Goal: Information Seeking & Learning: Learn about a topic

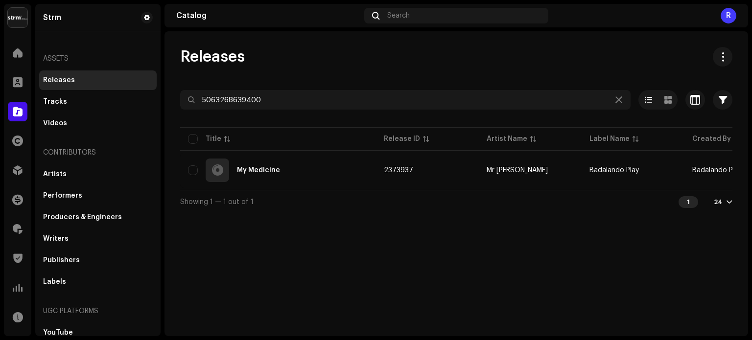
click at [249, 100] on input "5063268639400" at bounding box center [405, 100] width 451 height 20
click at [16, 205] on div at bounding box center [18, 200] width 20 height 20
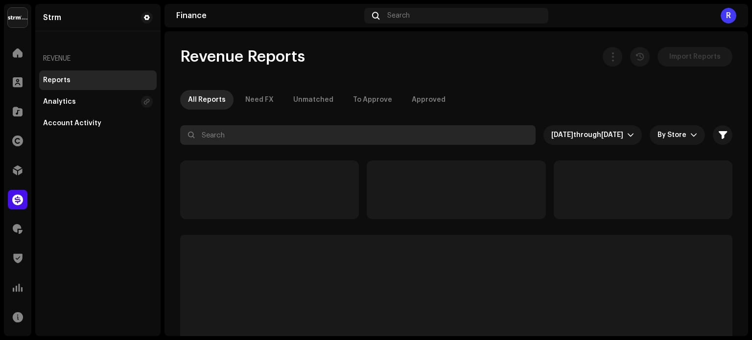
click at [223, 134] on input "text" at bounding box center [358, 135] width 356 height 20
paste input "452756"
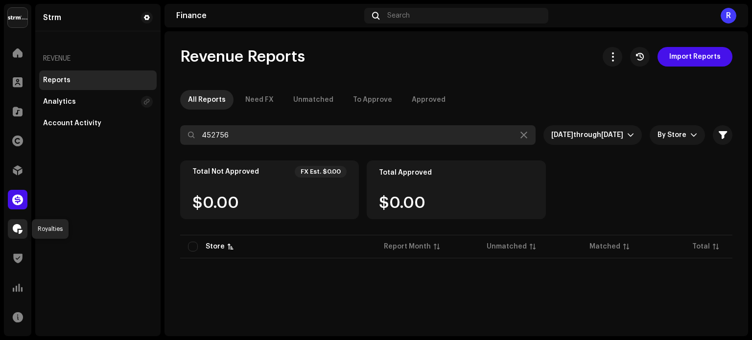
type input "452756"
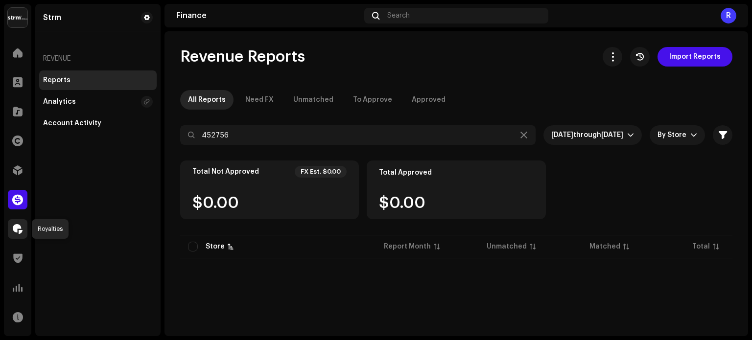
click at [17, 229] on span at bounding box center [18, 229] width 10 height 8
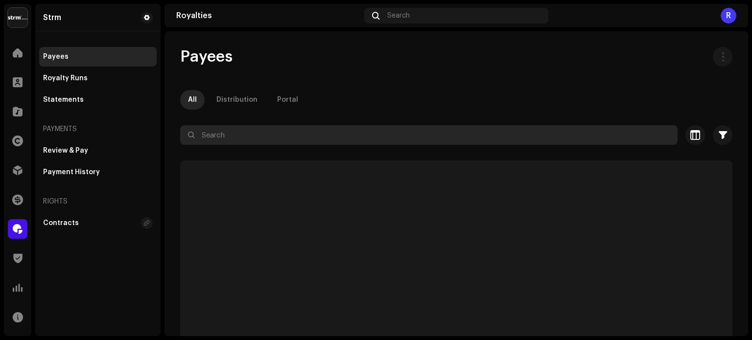
click at [230, 131] on input "text" at bounding box center [429, 135] width 498 height 20
paste input "452756"
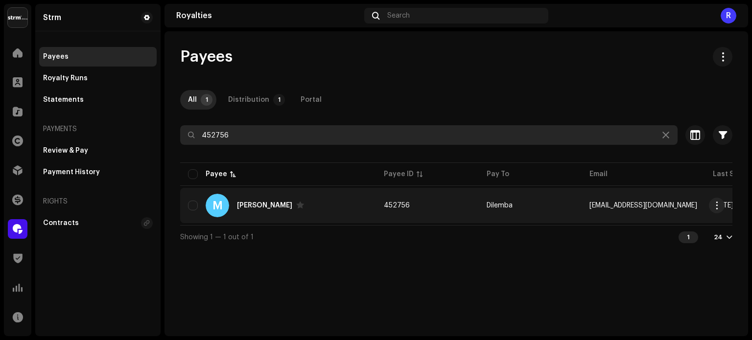
type input "452756"
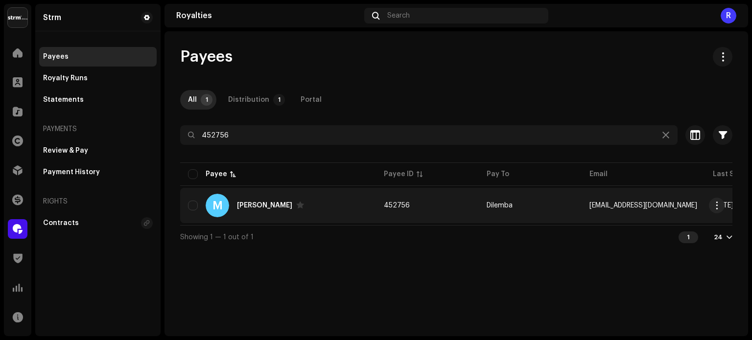
click at [425, 209] on td "452756" at bounding box center [427, 205] width 103 height 35
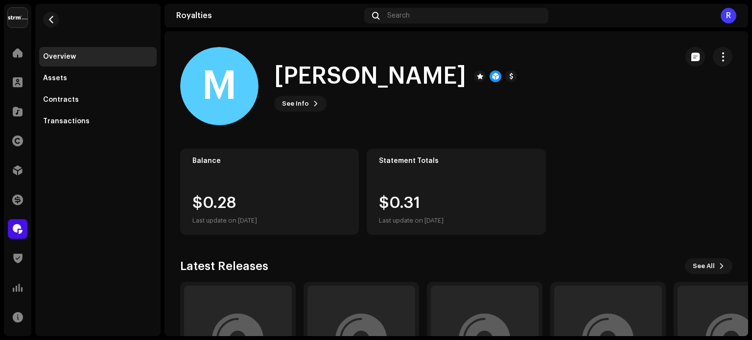
scroll to position [102, 0]
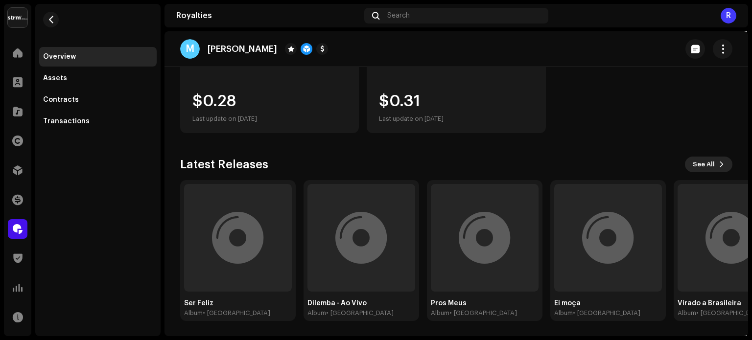
click at [706, 165] on span "See All" at bounding box center [704, 165] width 22 height 20
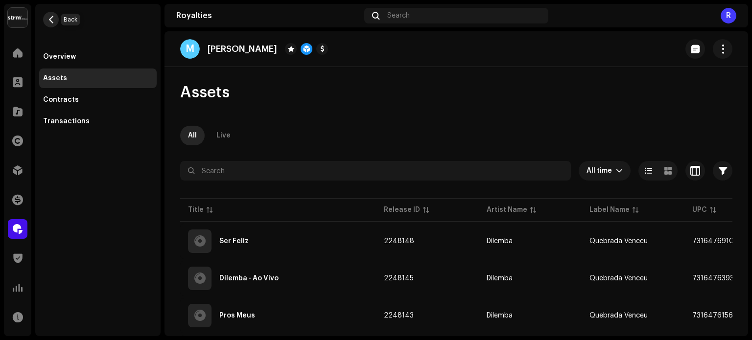
click at [49, 18] on span "button" at bounding box center [51, 20] width 7 height 8
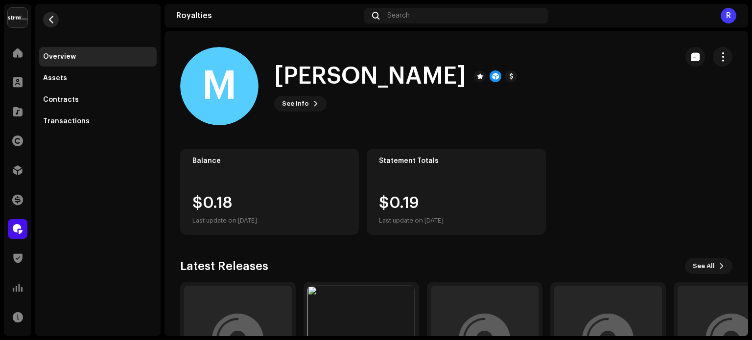
click at [49, 18] on span "button" at bounding box center [51, 20] width 7 height 8
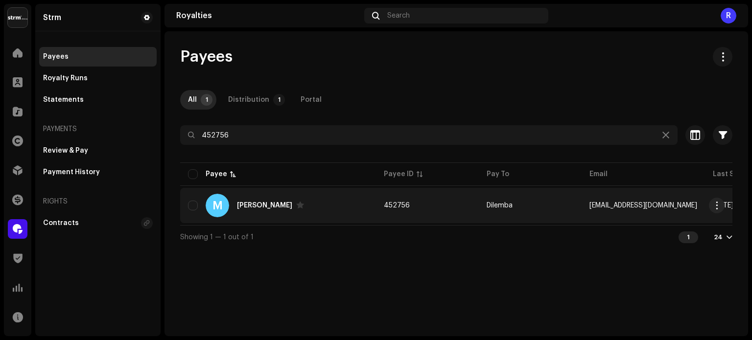
click at [319, 211] on div "M [PERSON_NAME]" at bounding box center [278, 206] width 180 height 24
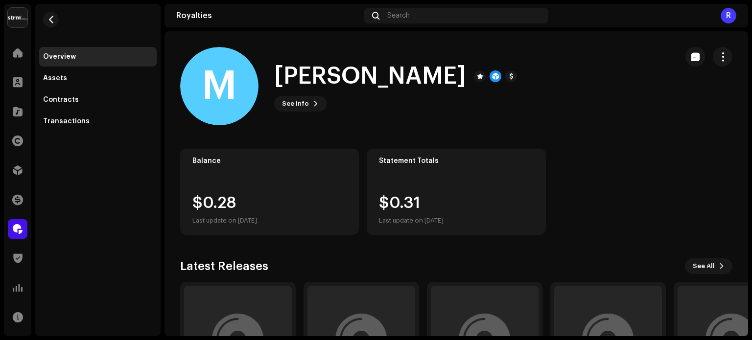
click at [420, 192] on div "Statement Totals $0.31 Last update on [DATE]" at bounding box center [456, 192] width 179 height 86
click at [408, 204] on div "$0.31 Last update on [DATE]" at bounding box center [411, 210] width 65 height 31
click at [257, 207] on div "$0.28 Last update on [DATE]" at bounding box center [224, 210] width 65 height 31
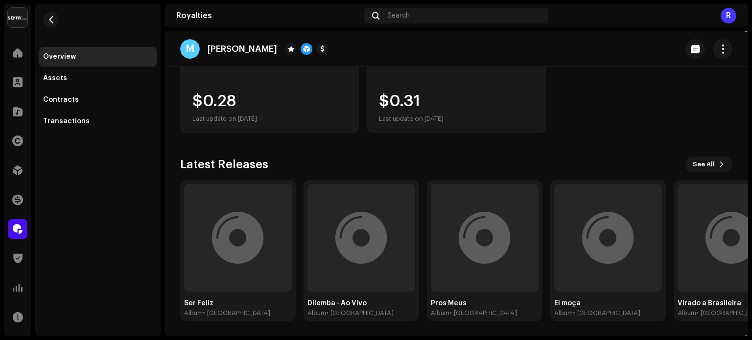
scroll to position [4, 0]
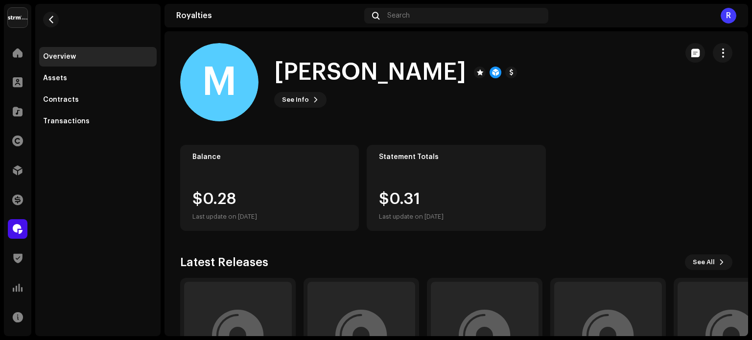
click at [464, 200] on div "$0.31 Last update on [DATE]" at bounding box center [456, 207] width 154 height 31
click at [71, 119] on div "Transactions" at bounding box center [66, 122] width 47 height 8
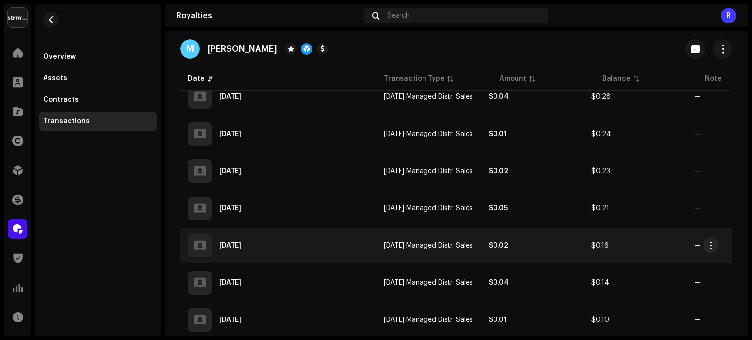
scroll to position [196, 0]
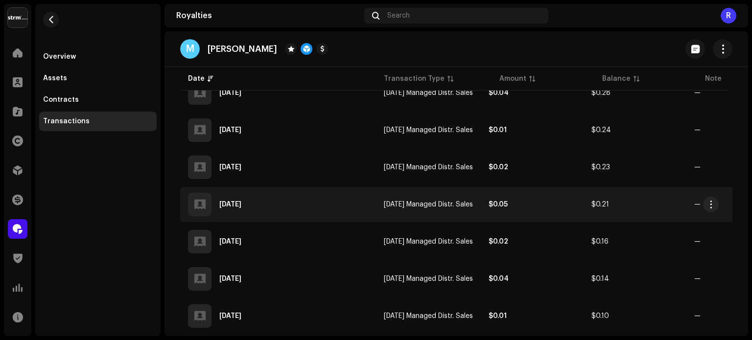
click at [310, 208] on div "[DATE]" at bounding box center [278, 205] width 180 height 24
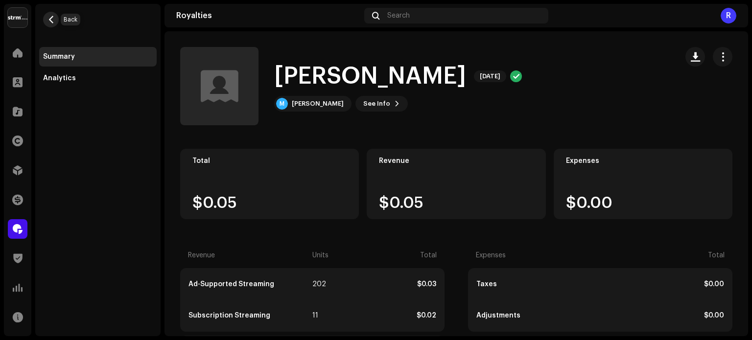
click at [51, 18] on span "button" at bounding box center [51, 20] width 7 height 8
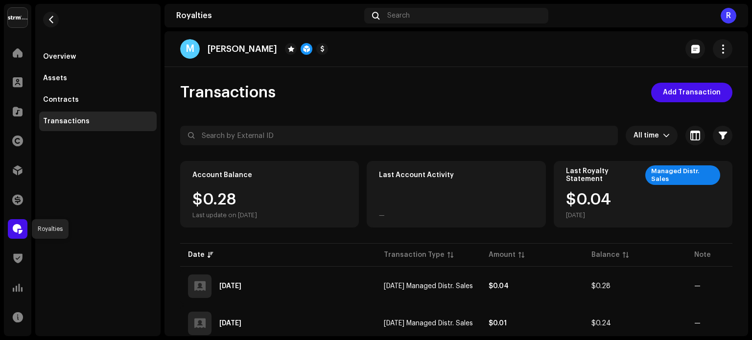
click at [19, 233] on span at bounding box center [18, 229] width 10 height 8
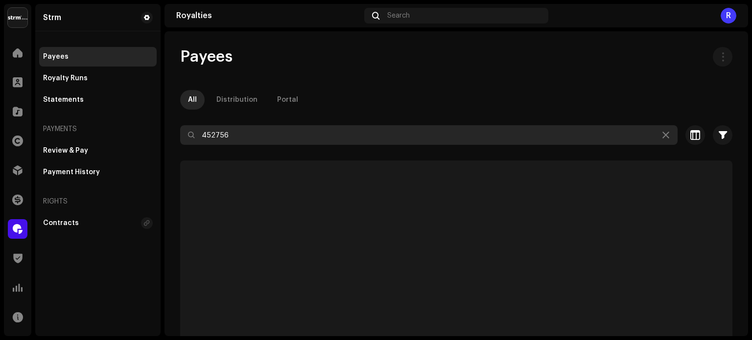
click at [218, 136] on input "452756" at bounding box center [429, 135] width 498 height 20
paste input "395591, 111110"
click at [246, 135] on input "395591, 111110" at bounding box center [429, 135] width 498 height 20
drag, startPoint x: 246, startPoint y: 135, endPoint x: 264, endPoint y: 136, distance: 18.7
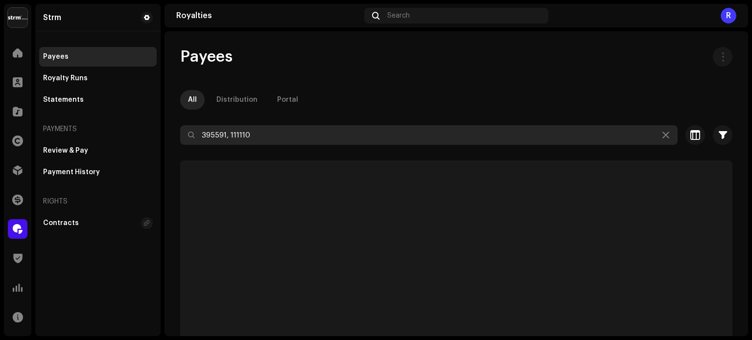
click at [246, 135] on input "395591, 111110" at bounding box center [429, 135] width 498 height 20
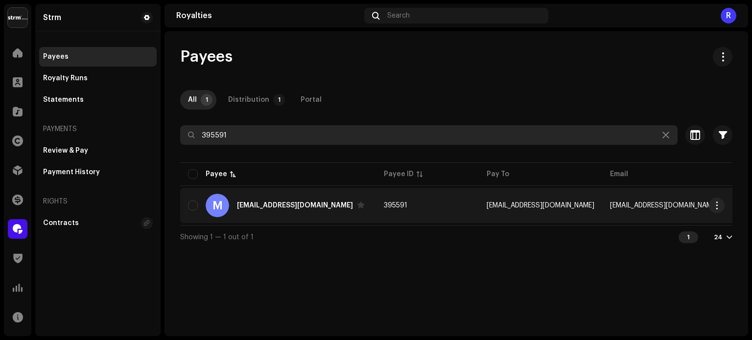
type input "395591"
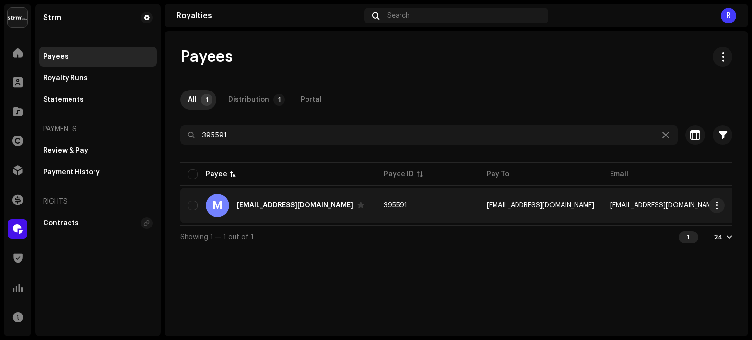
click at [441, 210] on td "395591" at bounding box center [427, 205] width 103 height 35
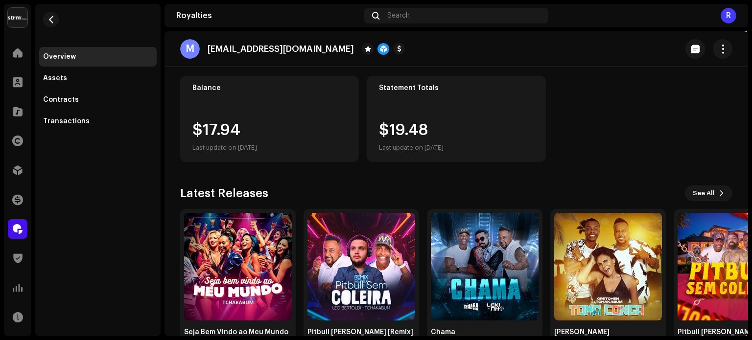
scroll to position [102, 0]
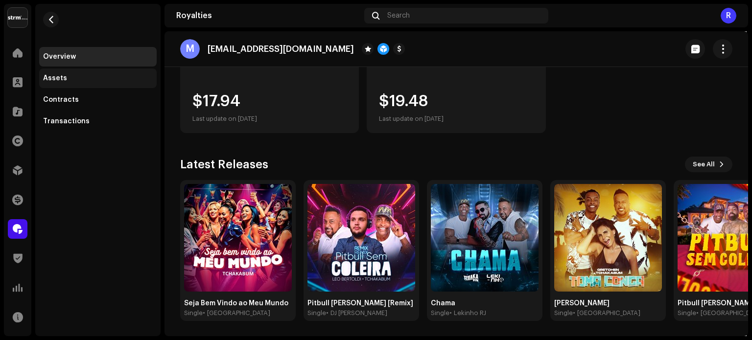
click at [59, 78] on div "Assets" at bounding box center [55, 78] width 24 height 8
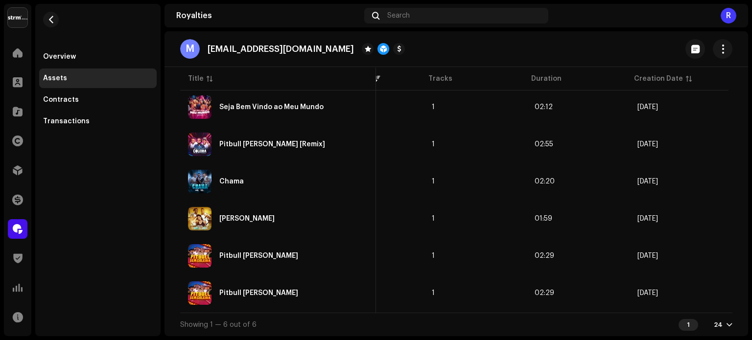
scroll to position [0, 470]
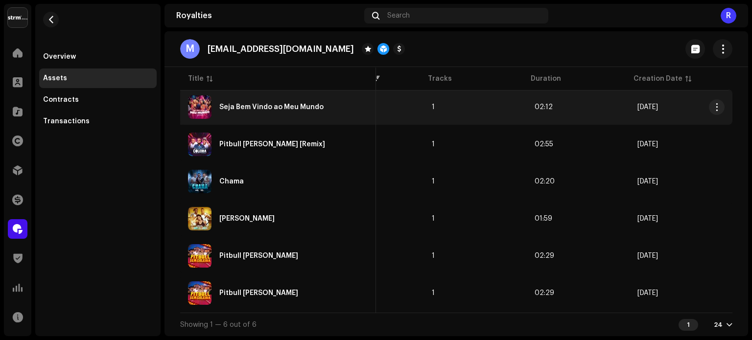
click at [575, 106] on td "02:12" at bounding box center [578, 107] width 103 height 35
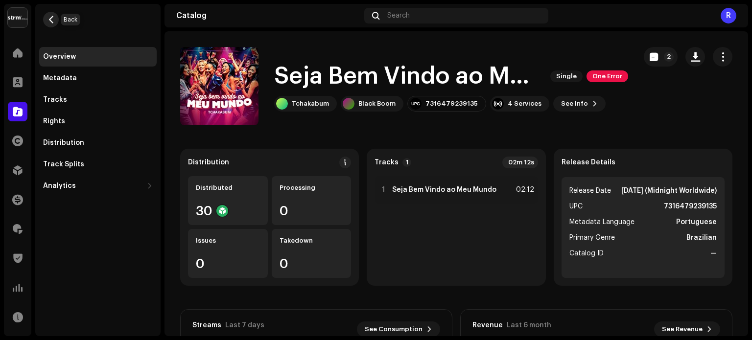
click at [48, 18] on span "button" at bounding box center [51, 20] width 7 height 8
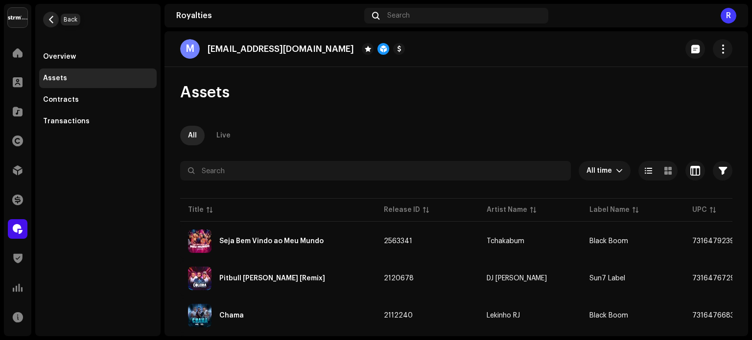
click at [49, 18] on span "button" at bounding box center [51, 20] width 7 height 8
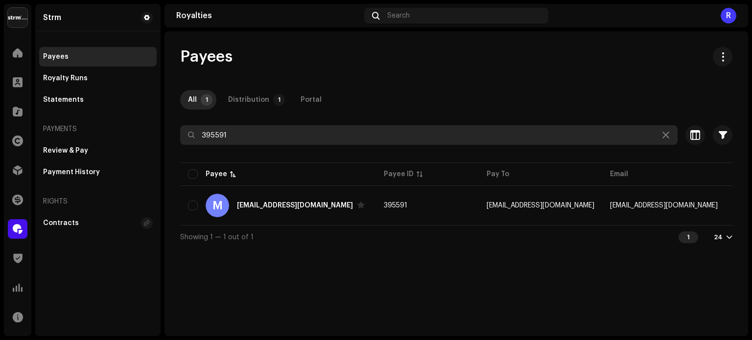
click at [219, 135] on input "395591" at bounding box center [429, 135] width 498 height 20
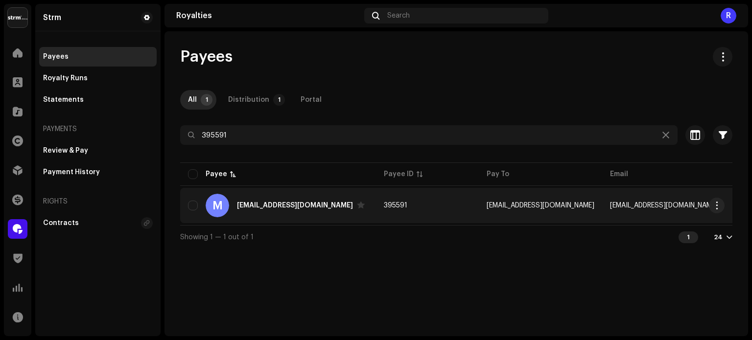
click at [308, 202] on div "[EMAIL_ADDRESS][DOMAIN_NAME]" at bounding box center [295, 205] width 116 height 7
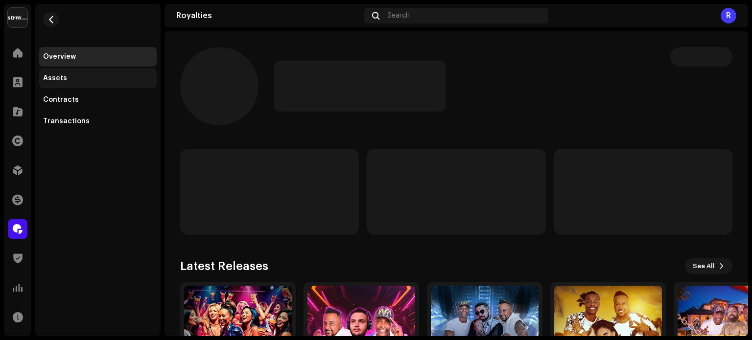
click at [57, 82] on div "Assets" at bounding box center [98, 79] width 118 height 20
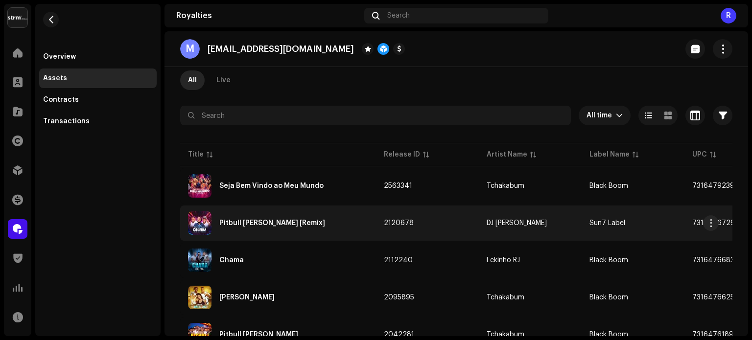
scroll to position [40, 0]
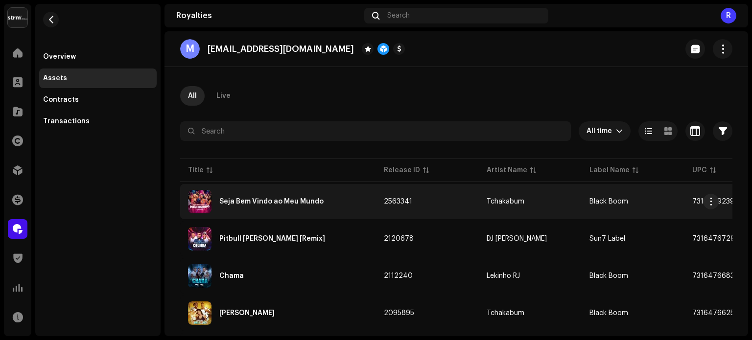
click at [337, 206] on div "Seja Bem Vindo ao Meu Mundo" at bounding box center [278, 202] width 180 height 24
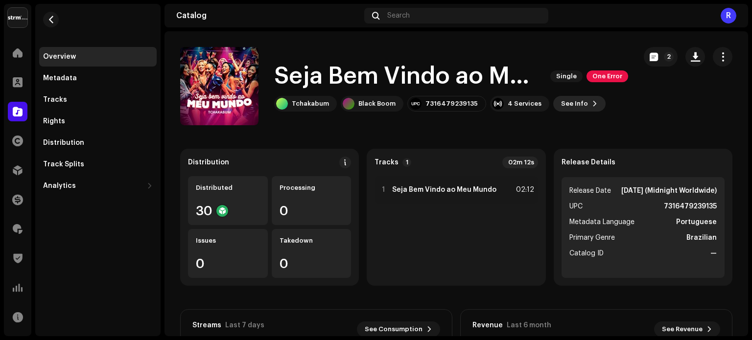
click at [567, 107] on span "See Info" at bounding box center [574, 104] width 27 height 20
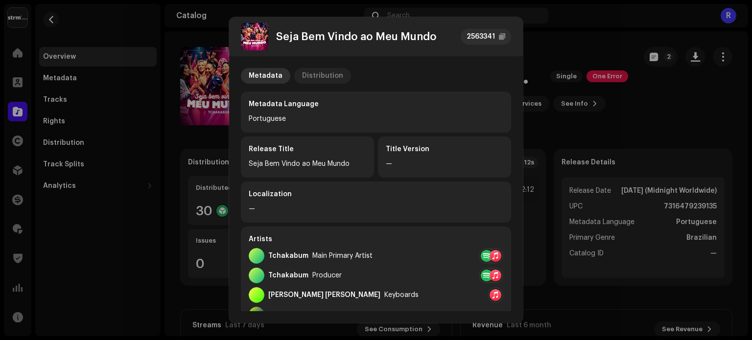
click at [328, 78] on div "Distribution" at bounding box center [322, 76] width 41 height 16
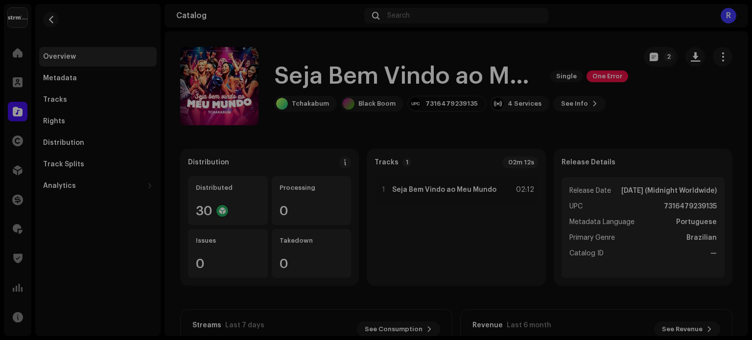
click at [554, 44] on div "Seja Bem Vindo ao Meu Mundo 2563341 Metadata Distribution Release Date [DATE] (…" at bounding box center [376, 170] width 752 height 340
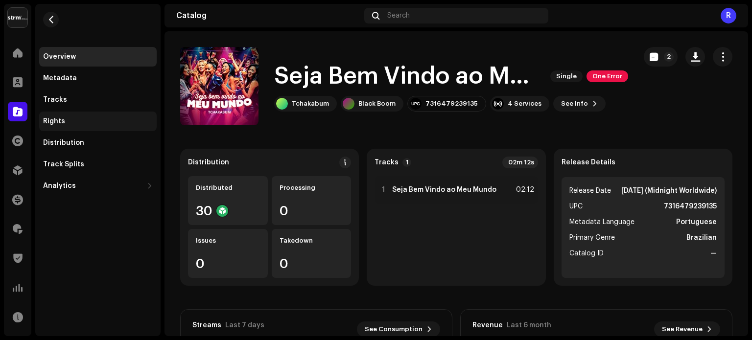
click at [64, 123] on div "Rights" at bounding box center [54, 122] width 22 height 8
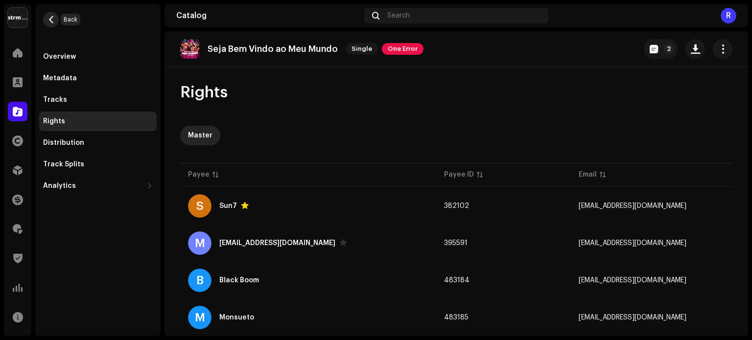
click at [51, 19] on span "button" at bounding box center [51, 20] width 7 height 8
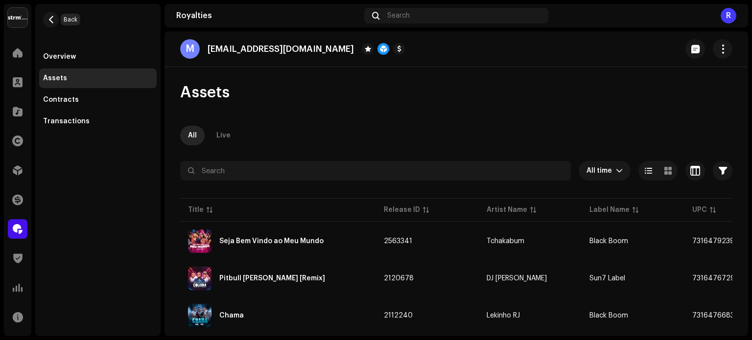
click at [51, 19] on span "button" at bounding box center [51, 20] width 7 height 8
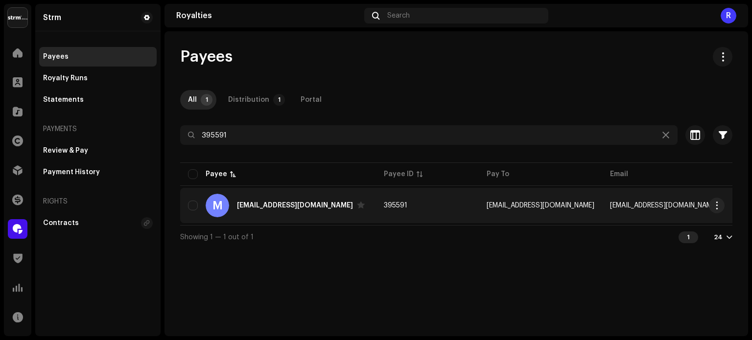
click at [347, 209] on div "M [EMAIL_ADDRESS][DOMAIN_NAME]" at bounding box center [278, 206] width 180 height 24
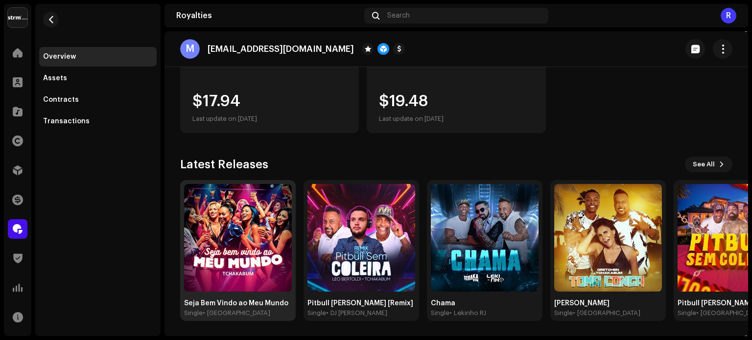
click at [240, 239] on img at bounding box center [238, 238] width 108 height 108
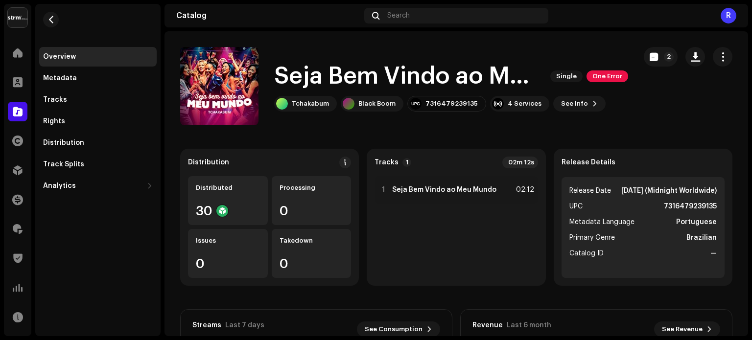
scroll to position [0, 0]
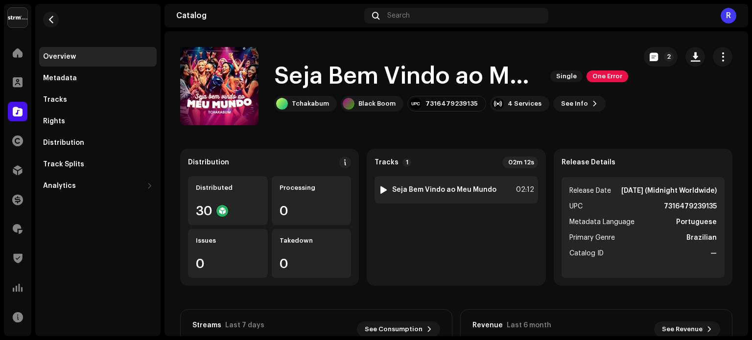
click at [448, 190] on strong "Seja Bem Vindo ao Meu Mundo" at bounding box center [444, 190] width 104 height 8
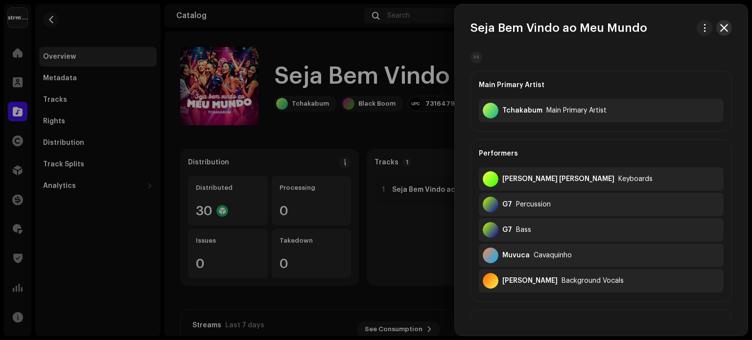
click at [717, 25] on button "button" at bounding box center [725, 28] width 16 height 16
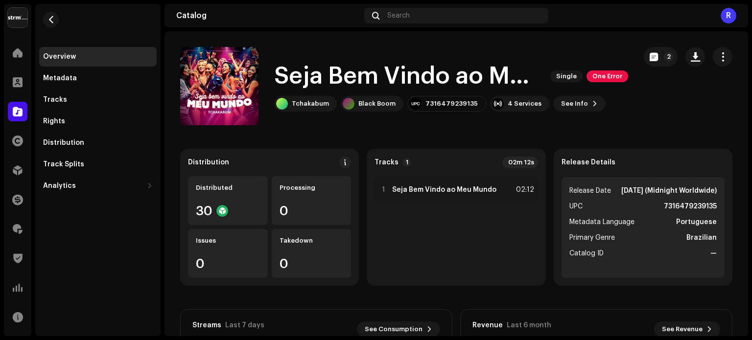
click at [521, 164] on div "02m 12s" at bounding box center [521, 163] width 36 height 12
click at [390, 162] on strong "Tracks" at bounding box center [387, 163] width 24 height 8
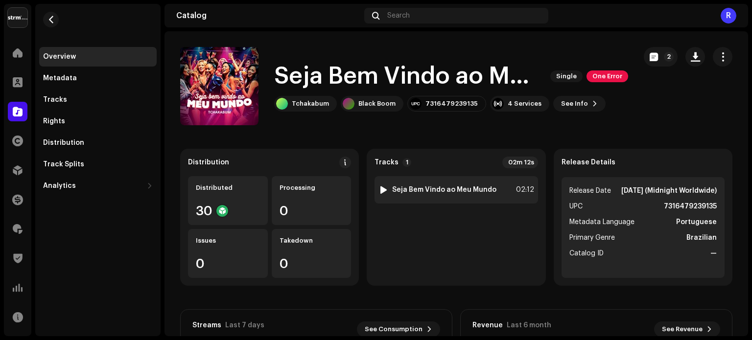
click at [438, 188] on strong "Seja Bem Vindo ao Meu Mundo" at bounding box center [444, 190] width 104 height 8
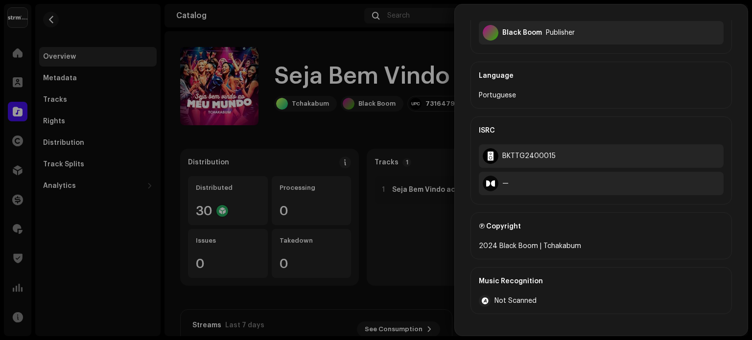
scroll to position [620, 0]
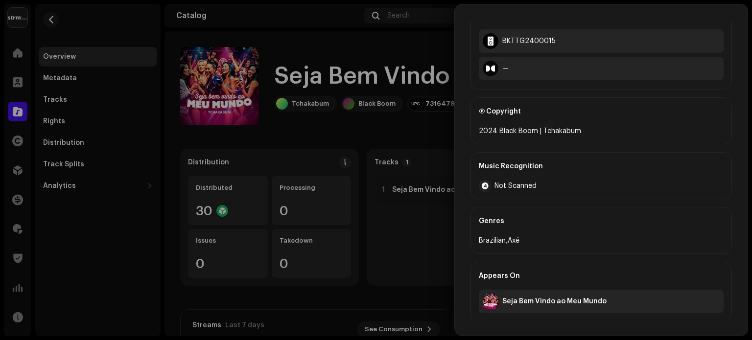
click at [535, 300] on div "Seja Bem Vindo ao Meu Mundo" at bounding box center [555, 302] width 104 height 8
click at [435, 131] on div at bounding box center [376, 170] width 752 height 340
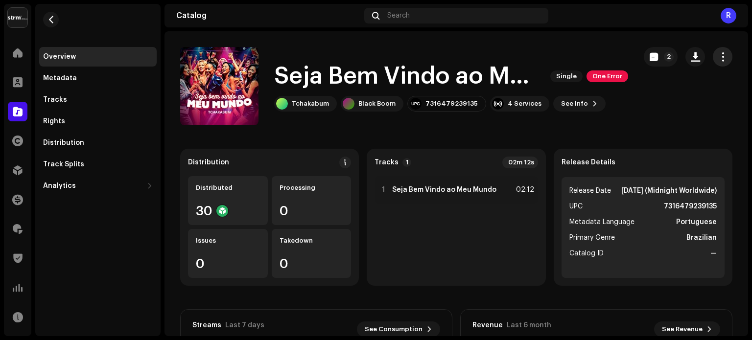
click at [719, 56] on span "button" at bounding box center [723, 57] width 9 height 8
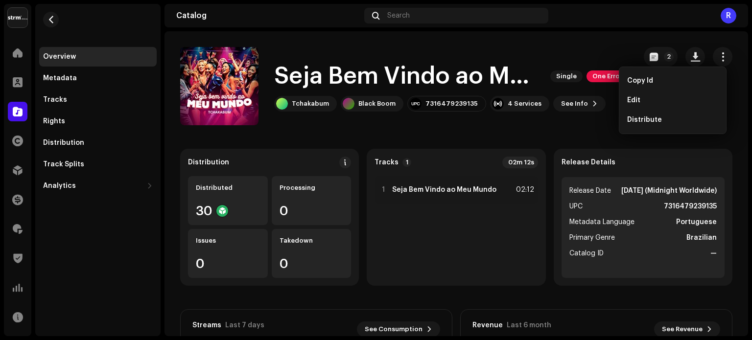
click at [576, 128] on catalog-releases-details-overview "Seja Bem Vindo ao Meu Mundo Single One Error 2 Seja Bem Vindo ao Meu Mundo Sing…" at bounding box center [457, 276] width 584 height 490
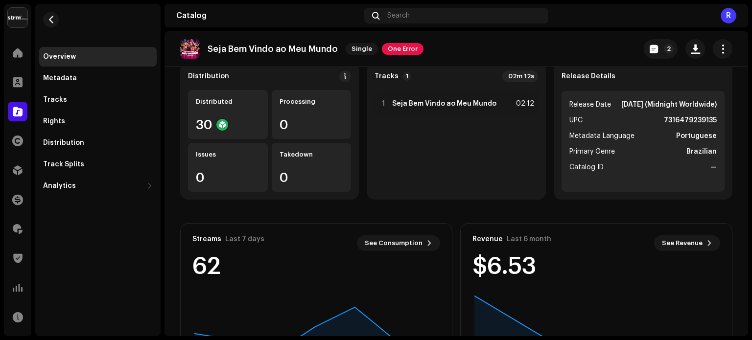
scroll to position [0, 0]
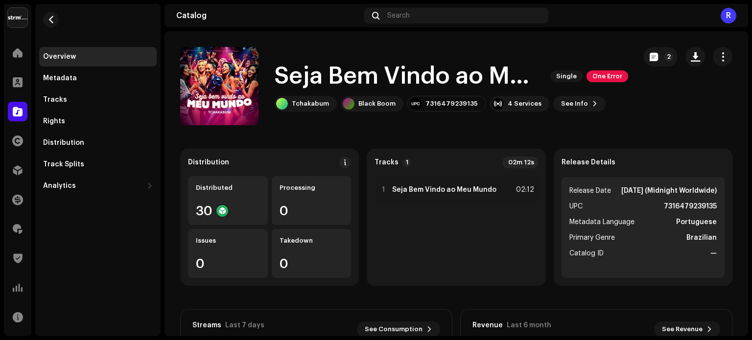
click at [445, 72] on h1 "Seja Bem Vindo ao Meu Mundo" at bounding box center [408, 76] width 268 height 31
click at [49, 99] on div "Tracks" at bounding box center [55, 100] width 24 height 8
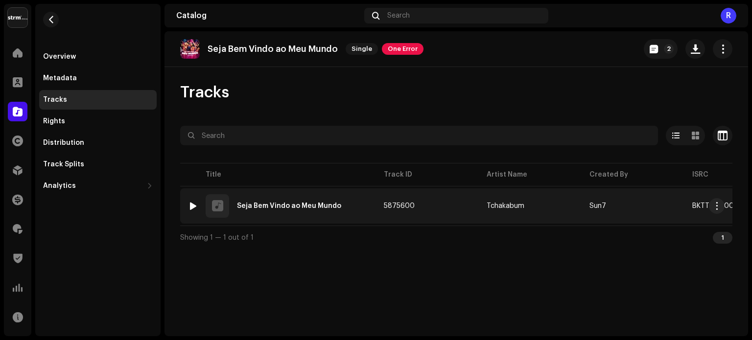
click at [310, 203] on div "Seja Bem Vindo ao Meu Mundo" at bounding box center [289, 206] width 104 height 7
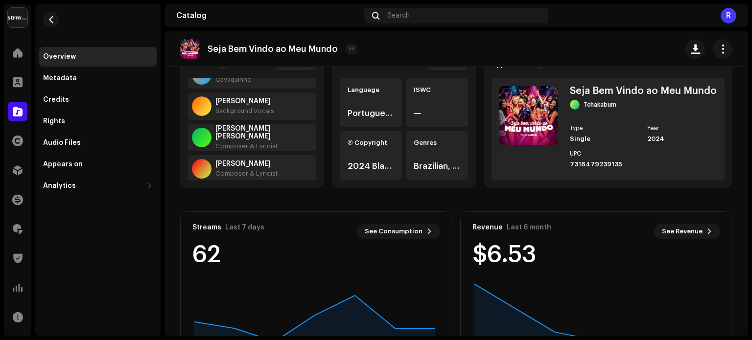
scroll to position [188, 0]
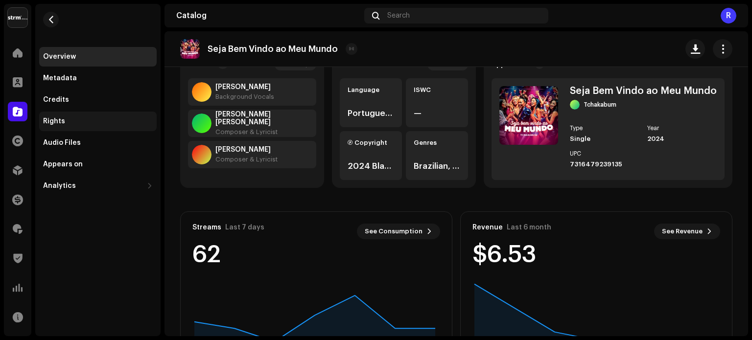
click at [47, 121] on div "Rights" at bounding box center [54, 122] width 22 height 8
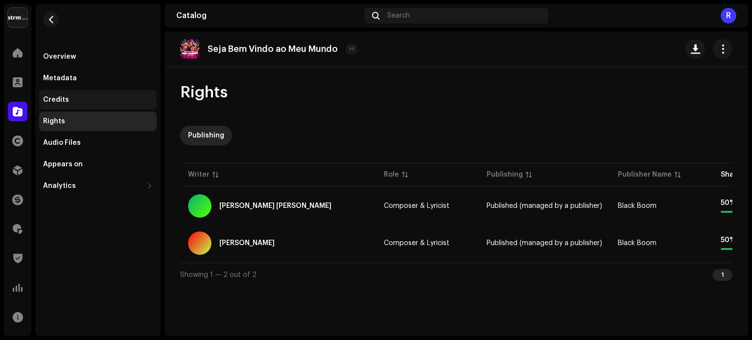
click at [73, 96] on div "Credits" at bounding box center [98, 100] width 110 height 8
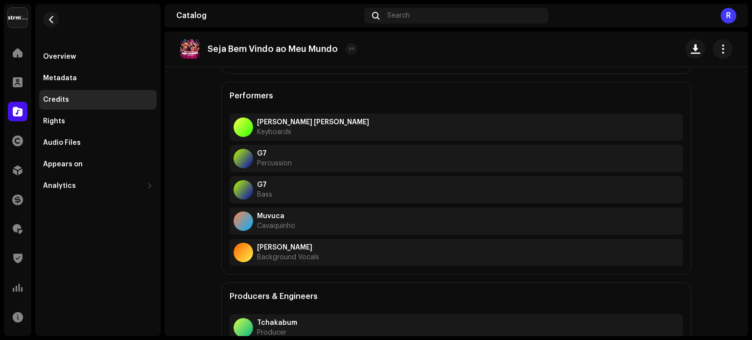
scroll to position [345, 0]
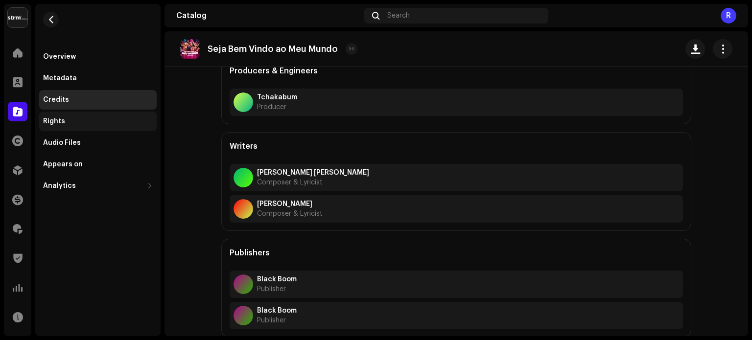
click at [63, 124] on div "Rights" at bounding box center [54, 122] width 22 height 8
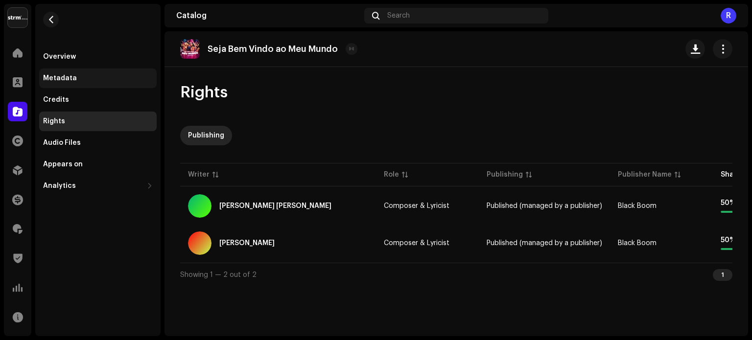
click at [64, 80] on div "Metadata" at bounding box center [60, 78] width 34 height 8
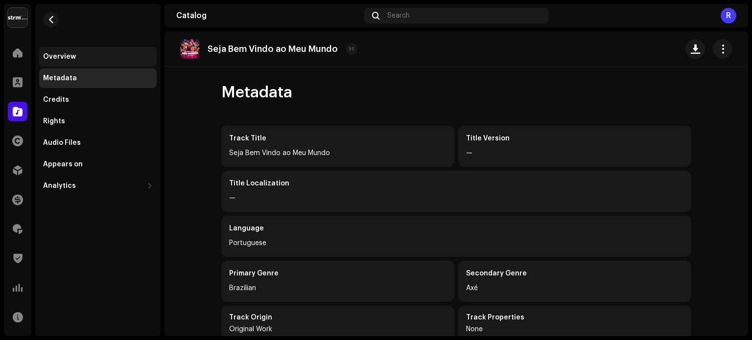
click at [71, 58] on div "Overview" at bounding box center [59, 57] width 33 height 8
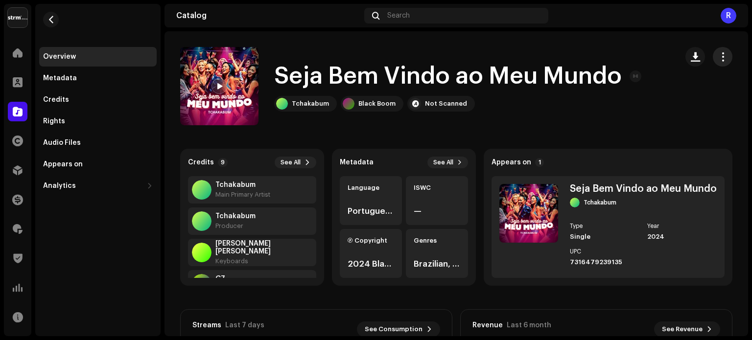
click at [719, 54] on span "button" at bounding box center [723, 57] width 9 height 8
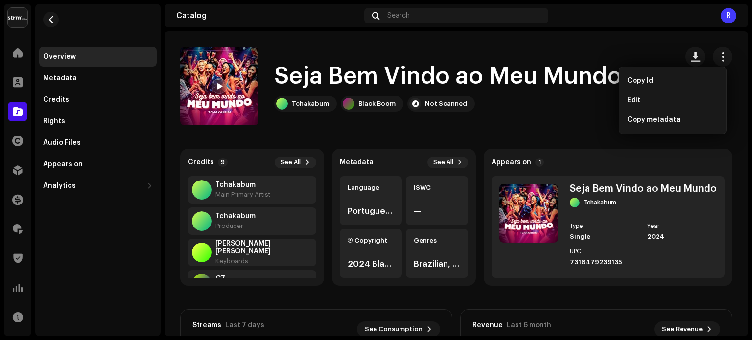
click at [555, 119] on div "Seja Bem Vindo ao Meu Mundo Tchakabum Black Boom Not Scanned" at bounding box center [425, 86] width 490 height 78
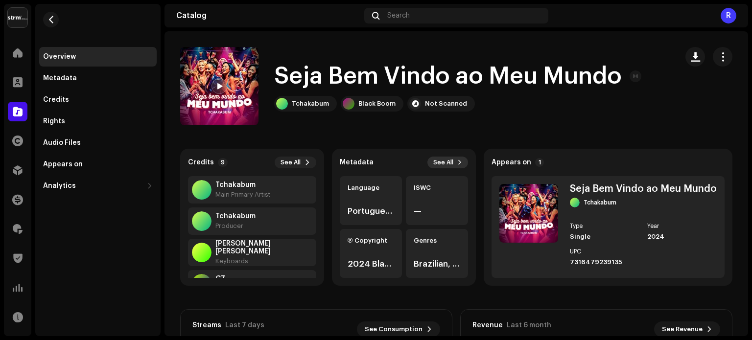
click at [444, 159] on span "See All" at bounding box center [443, 163] width 20 height 8
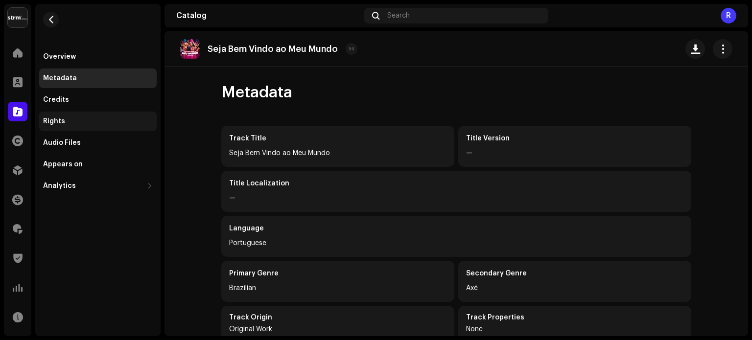
click at [61, 120] on div "Rights" at bounding box center [54, 122] width 22 height 8
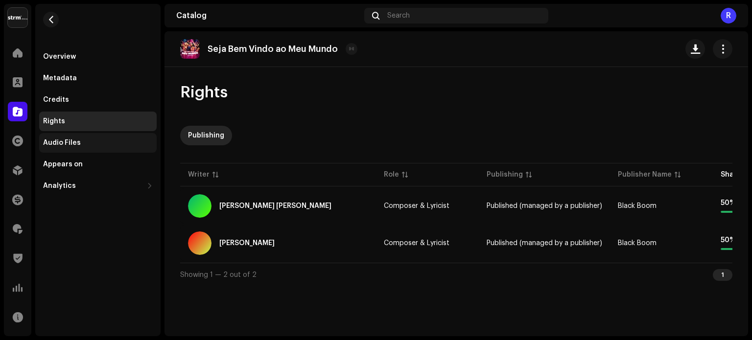
click at [64, 145] on div "Audio Files" at bounding box center [62, 143] width 38 height 8
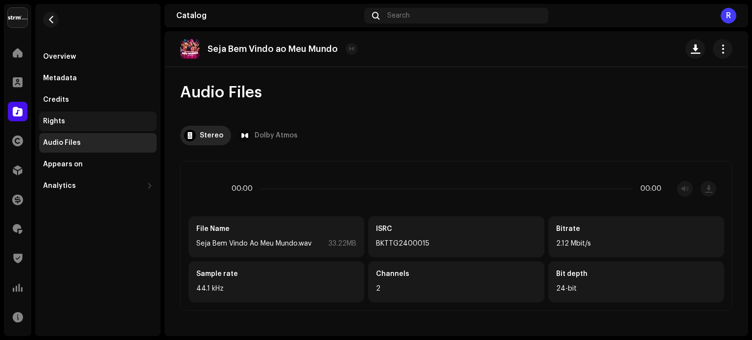
click at [73, 124] on div "Rights" at bounding box center [98, 122] width 110 height 8
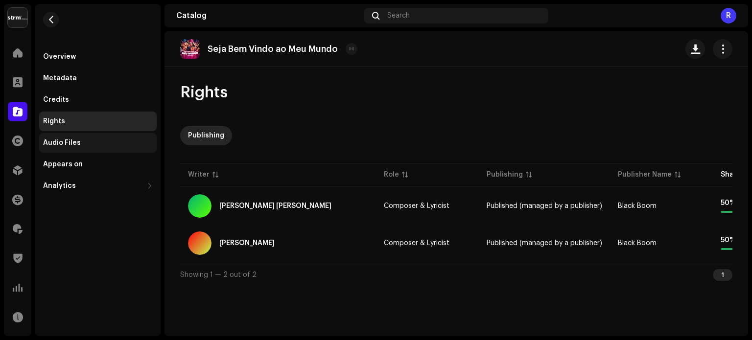
click at [71, 142] on div "Audio Files" at bounding box center [62, 143] width 38 height 8
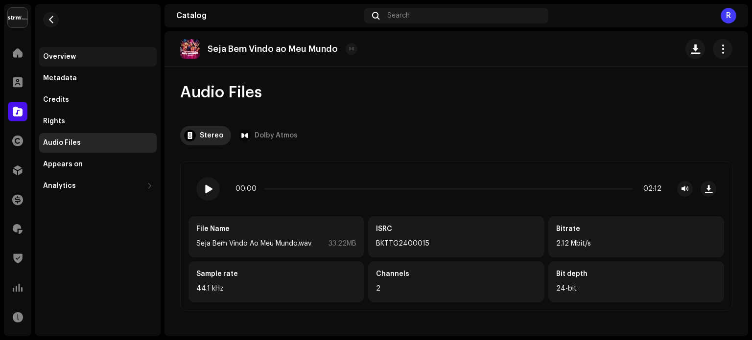
click at [66, 55] on div "Overview" at bounding box center [59, 57] width 33 height 8
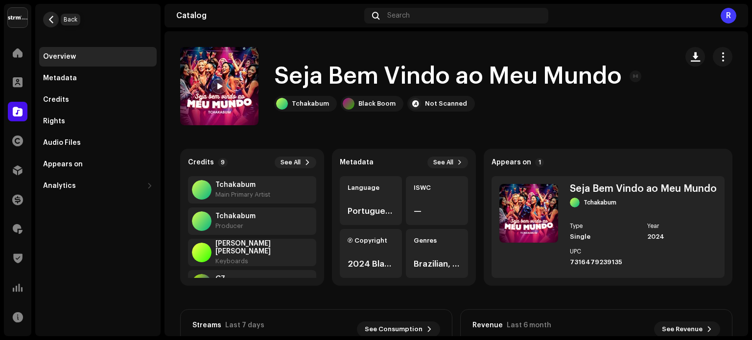
click at [48, 17] on span "button" at bounding box center [51, 20] width 7 height 8
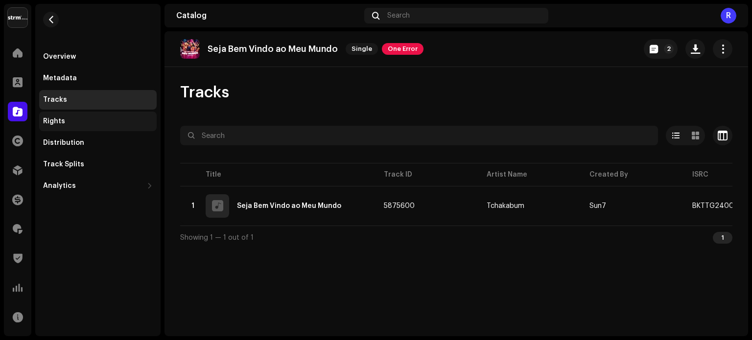
click at [61, 122] on div "Rights" at bounding box center [54, 122] width 22 height 8
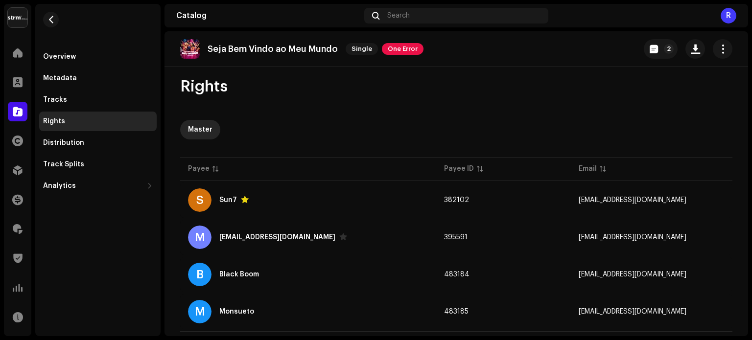
scroll to position [24, 0]
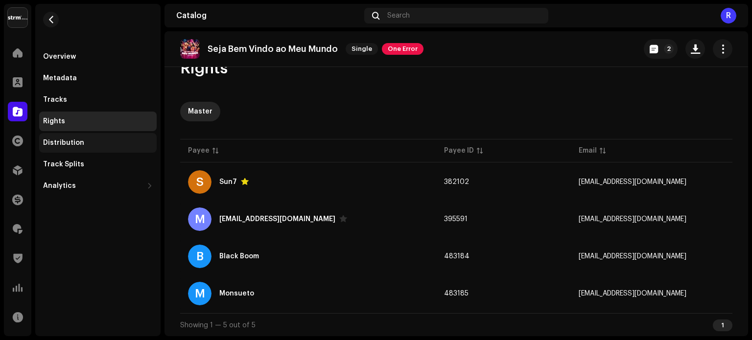
click at [70, 146] on div "Distribution" at bounding box center [63, 143] width 41 height 8
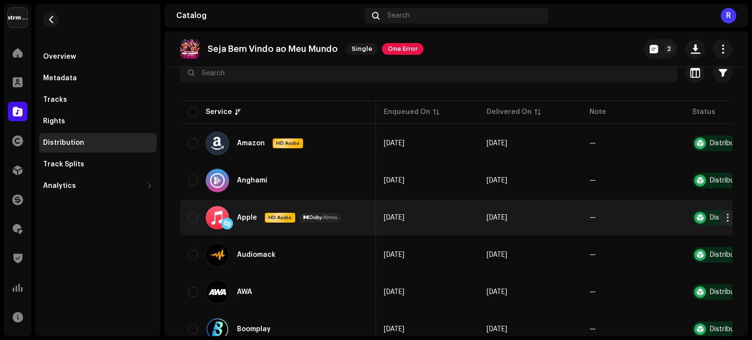
scroll to position [0, 61]
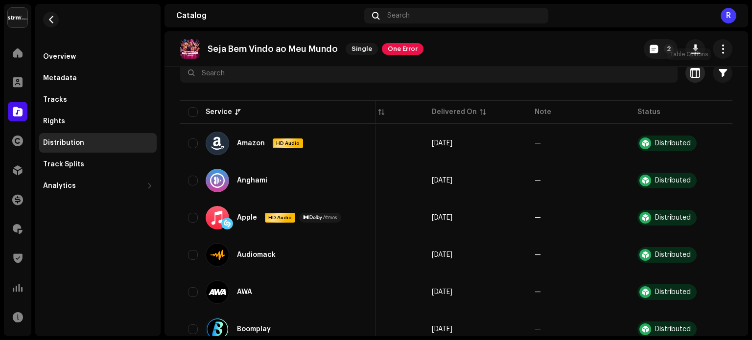
click at [691, 72] on span "button" at bounding box center [696, 73] width 10 height 8
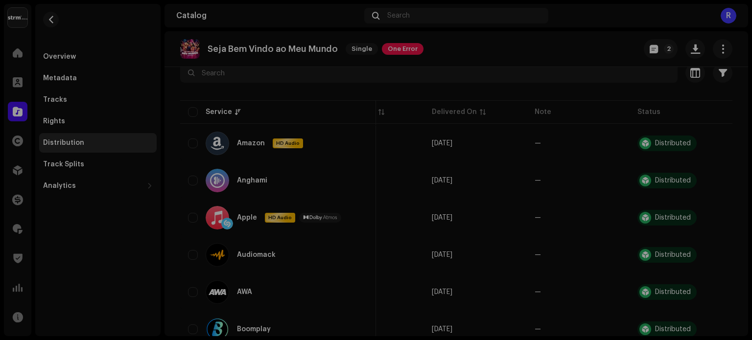
click at [599, 65] on div "Customize your view Reset Rows Compact Comfortable Columns Enqueued On Delivere…" at bounding box center [376, 170] width 752 height 340
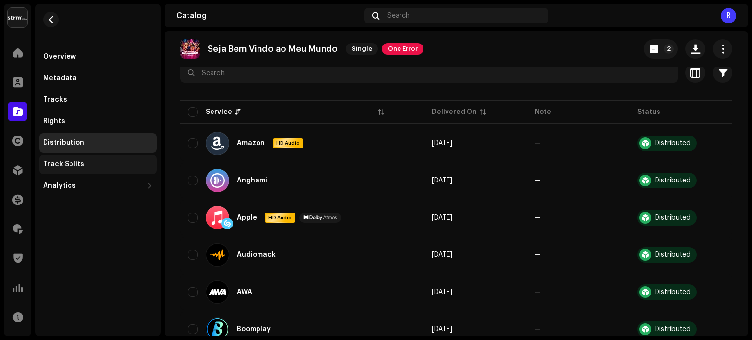
click at [74, 171] on div "Track Splits" at bounding box center [98, 165] width 118 height 20
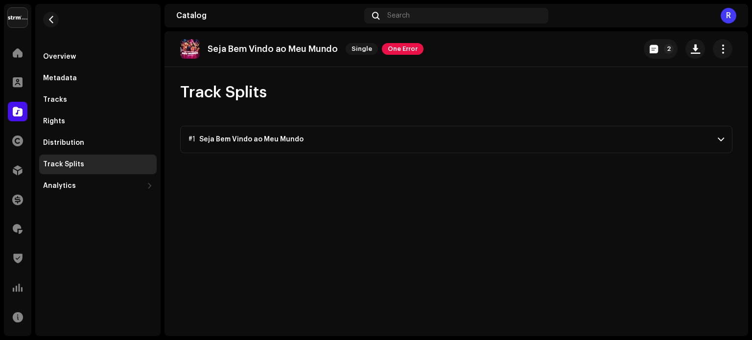
click at [324, 139] on p-accordion-header "#1 Seja Bem Vindo ao Meu Mundo" at bounding box center [456, 139] width 552 height 27
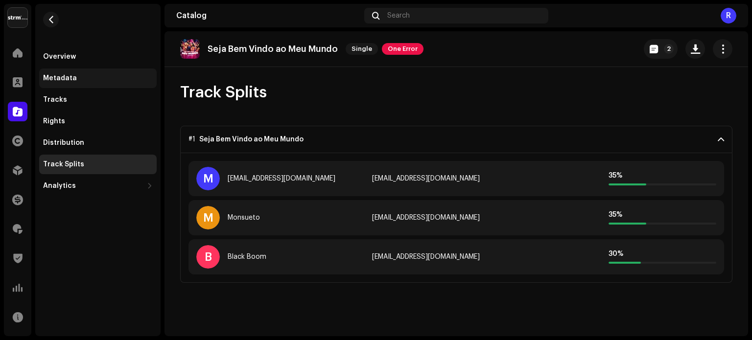
click at [63, 80] on div "Metadata" at bounding box center [60, 78] width 34 height 8
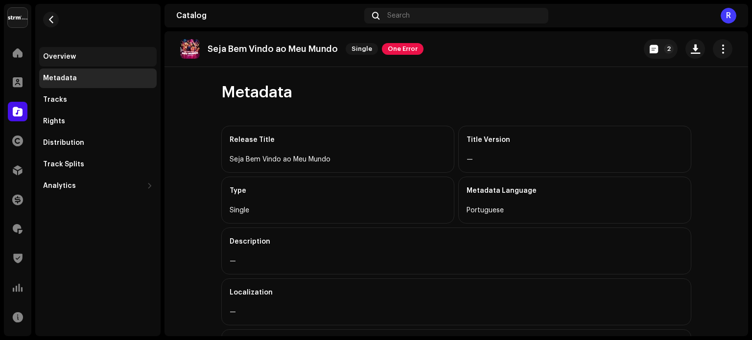
click at [69, 61] on div "Overview" at bounding box center [98, 57] width 118 height 20
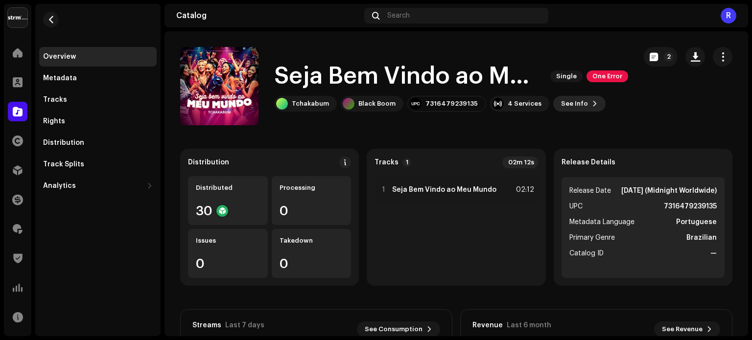
click at [592, 107] on span at bounding box center [595, 104] width 6 height 8
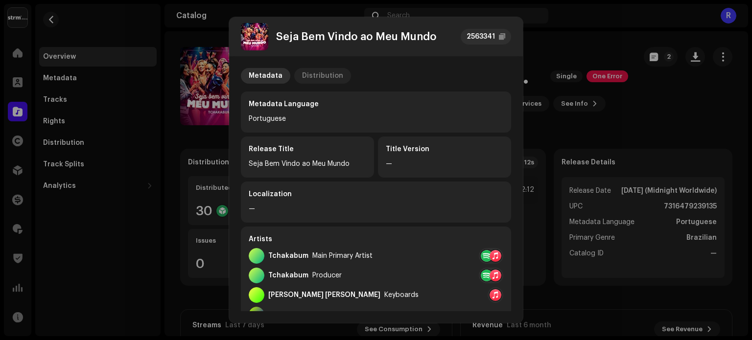
click at [325, 77] on div "Distribution" at bounding box center [322, 76] width 41 height 16
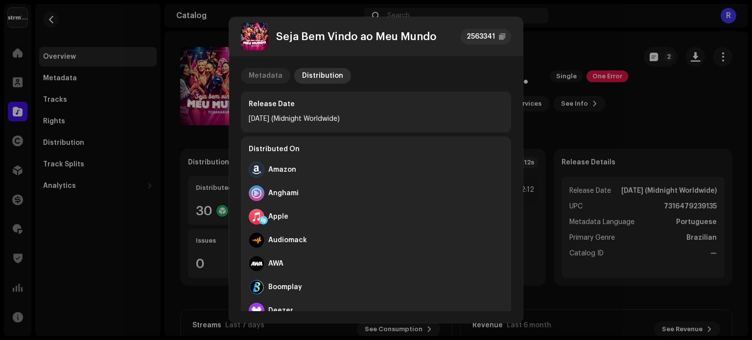
click at [270, 76] on div "Metadata" at bounding box center [266, 76] width 34 height 16
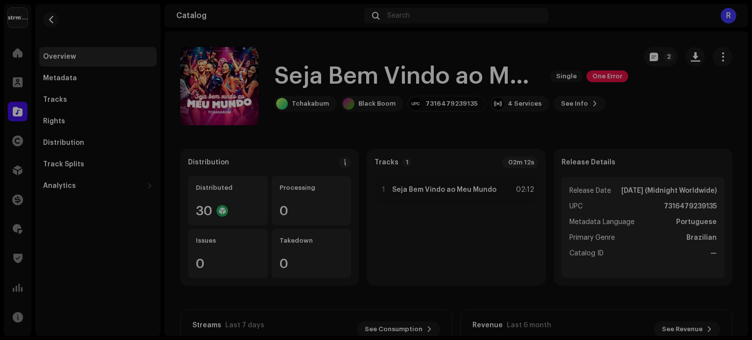
click at [536, 43] on div "Seja Bem Vindo ao Meu Mundo 2563341 Metadata Distribution Metadata Language Por…" at bounding box center [376, 170] width 752 height 340
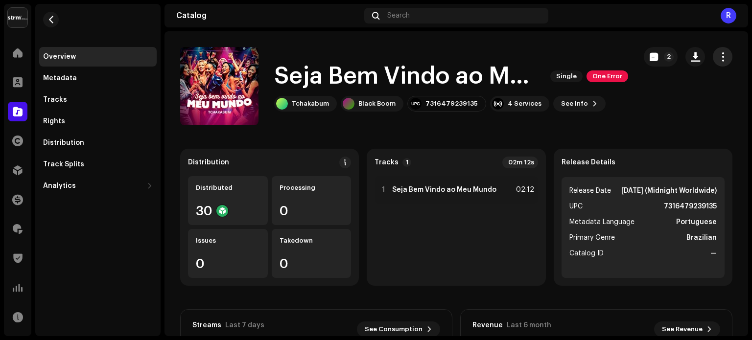
click at [713, 51] on button "button" at bounding box center [723, 57] width 20 height 20
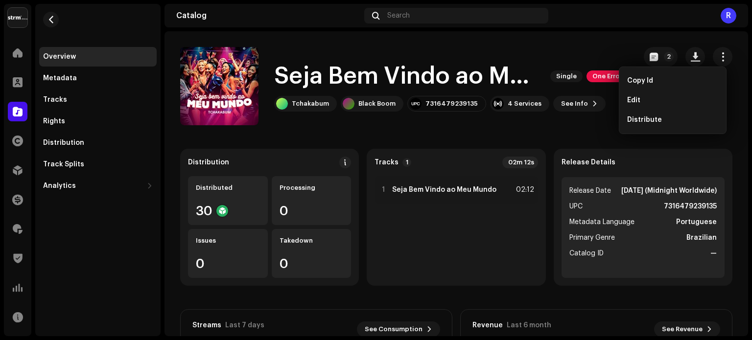
click at [603, 39] on catalog-releases-details-overview "Seja Bem Vindo ao Meu Mundo Single One Error 2 Seja Bem Vindo ao Meu Mundo Sing…" at bounding box center [457, 276] width 584 height 490
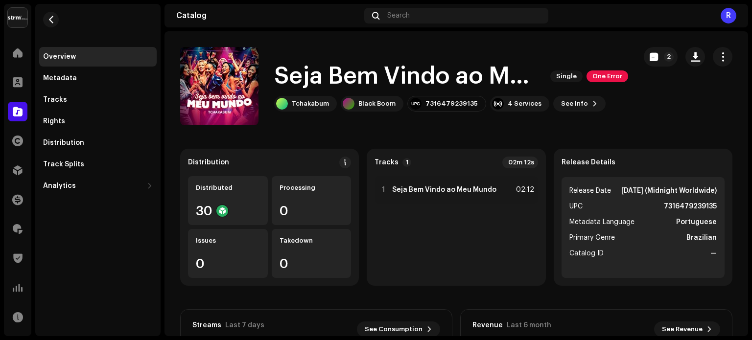
click at [632, 197] on strong "[DATE] (Midnight Worldwide)" at bounding box center [670, 191] width 96 height 12
click at [600, 260] on li "Catalog ID —" at bounding box center [643, 254] width 147 height 12
click at [70, 166] on div "Track Splits" at bounding box center [63, 165] width 41 height 8
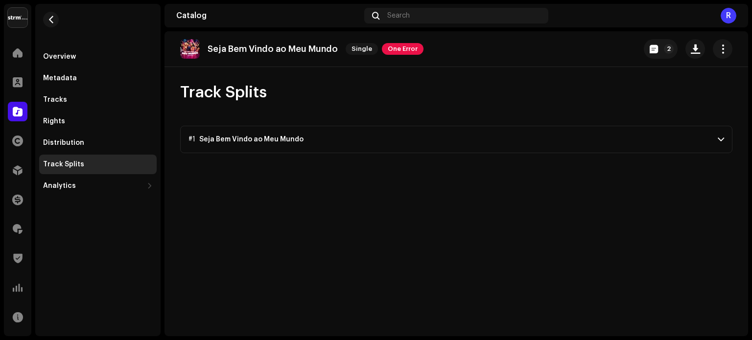
click at [384, 150] on p-accordion-header "#1 Seja Bem Vindo ao Meu Mundo" at bounding box center [456, 139] width 552 height 27
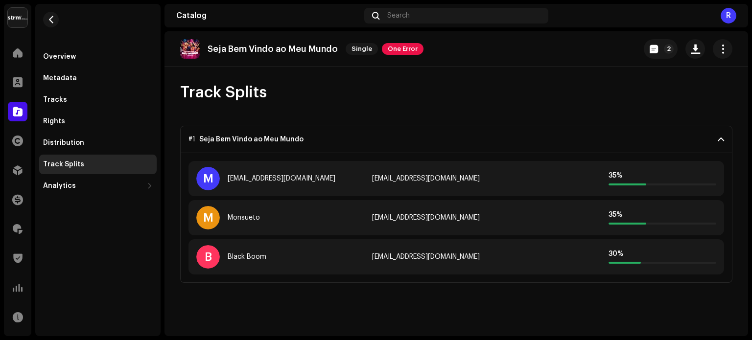
click at [261, 48] on p "Seja Bem Vindo ao Meu Mundo" at bounding box center [273, 49] width 130 height 10
click at [260, 48] on p "Seja Bem Vindo ao Meu Mundo" at bounding box center [273, 49] width 130 height 10
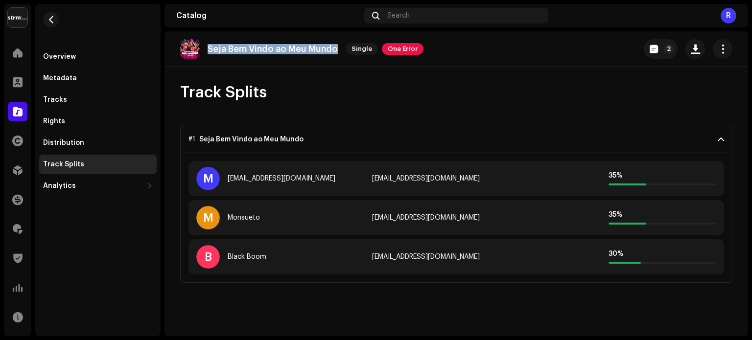
click at [260, 48] on p "Seja Bem Vindo ao Meu Mundo" at bounding box center [273, 49] width 130 height 10
click at [51, 21] on span "button" at bounding box center [51, 20] width 7 height 8
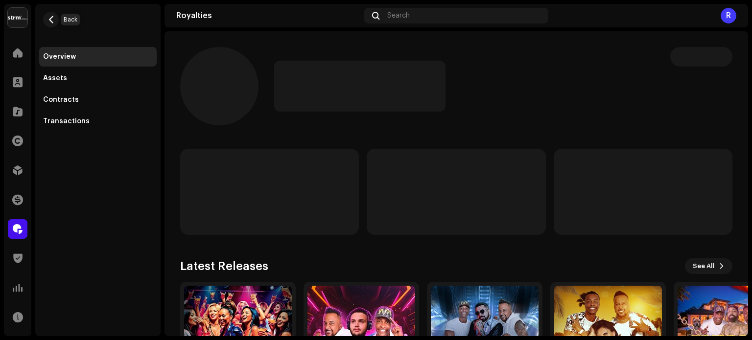
click at [51, 21] on span "button" at bounding box center [51, 20] width 7 height 8
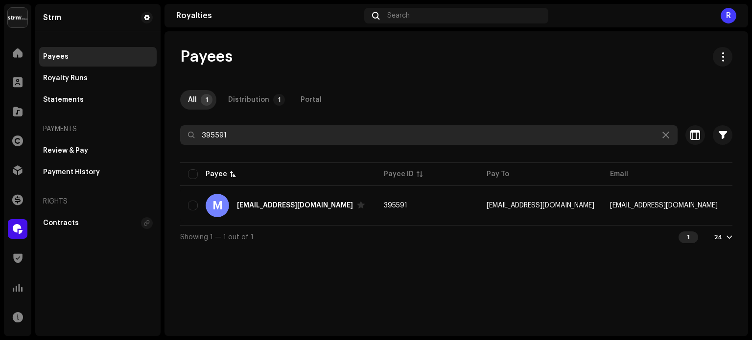
click at [219, 134] on input "395591" at bounding box center [429, 135] width 498 height 20
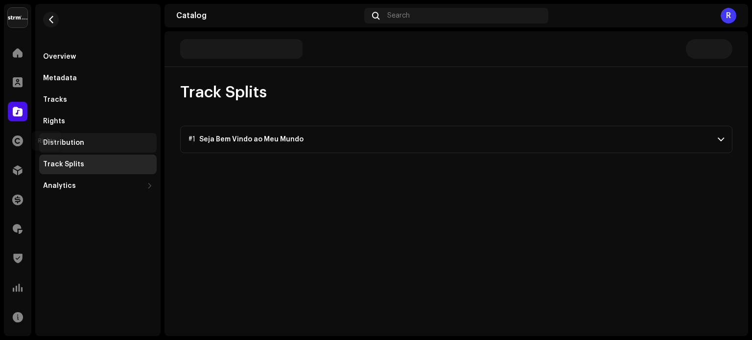
click at [13, 145] on span at bounding box center [17, 141] width 11 height 8
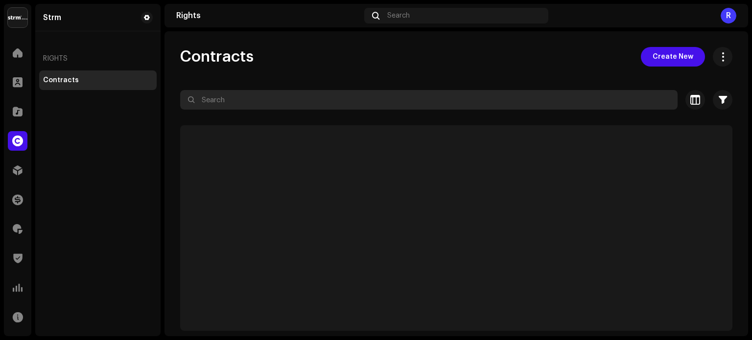
click at [264, 98] on input "text" at bounding box center [429, 100] width 498 height 20
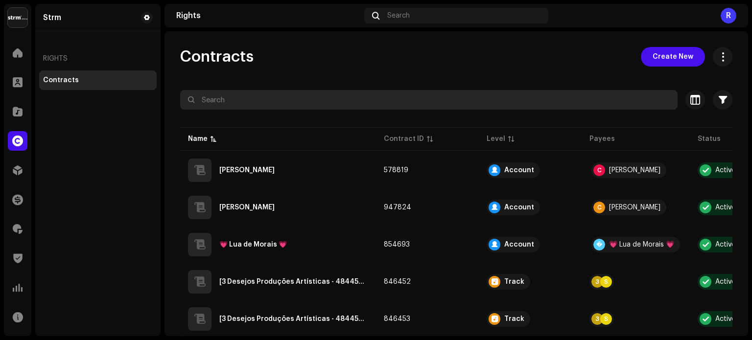
paste input "Seja Bem Vindo ao Meu Mundo"
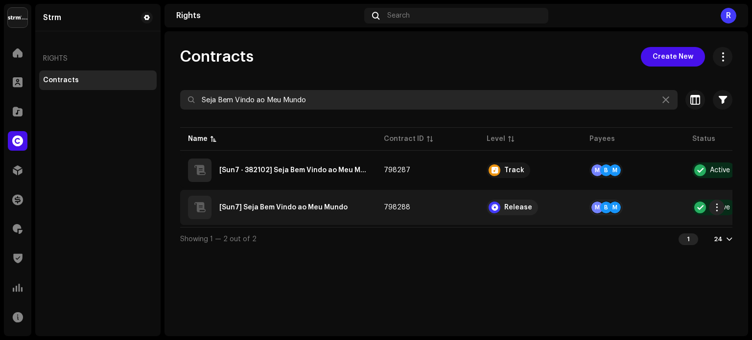
type input "Seja Bem Vindo ao Meu Mundo"
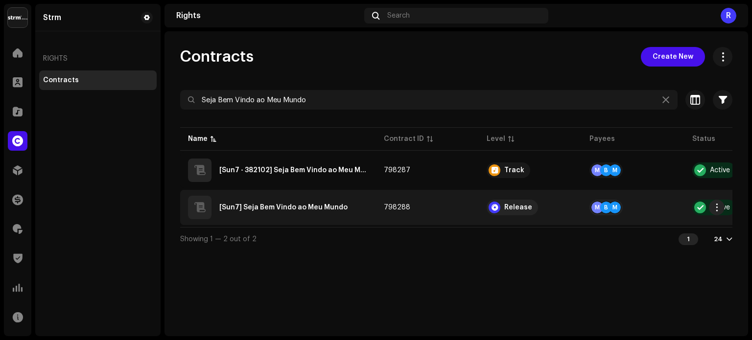
click at [288, 206] on Mundo"] "[Sun7] Seja Bem Vindo ao Meu Mundo" at bounding box center [283, 207] width 128 height 7
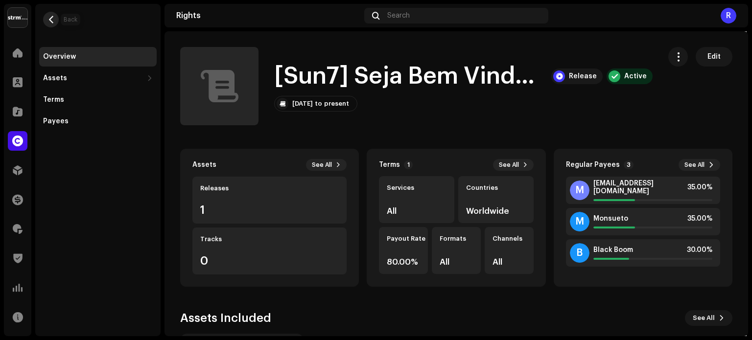
click at [51, 18] on span "button" at bounding box center [51, 20] width 7 height 8
